Goal: Task Accomplishment & Management: Manage account settings

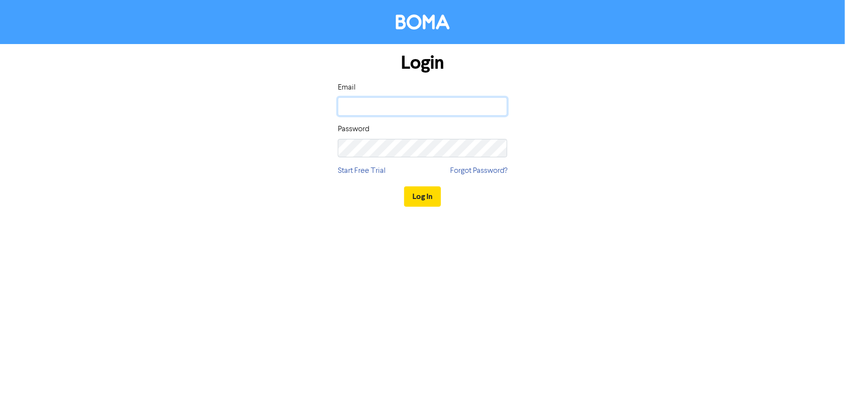
type input "[EMAIL_ADDRESS][DOMAIN_NAME]"
click at [389, 131] on div "Password" at bounding box center [422, 140] width 169 height 34
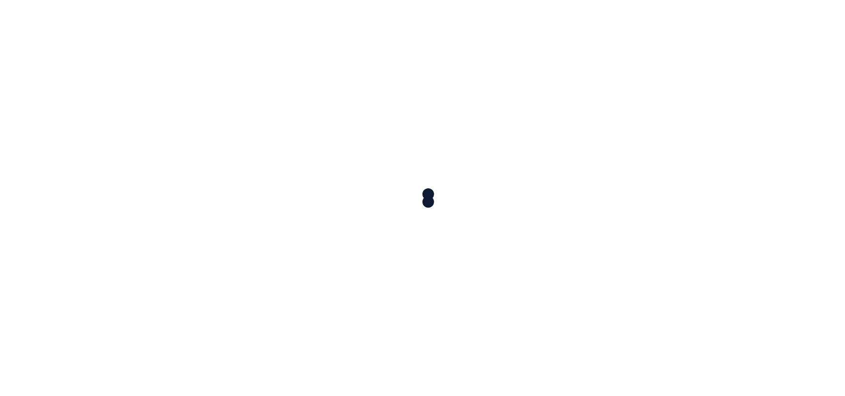
click at [388, 147] on div at bounding box center [422, 198] width 845 height 396
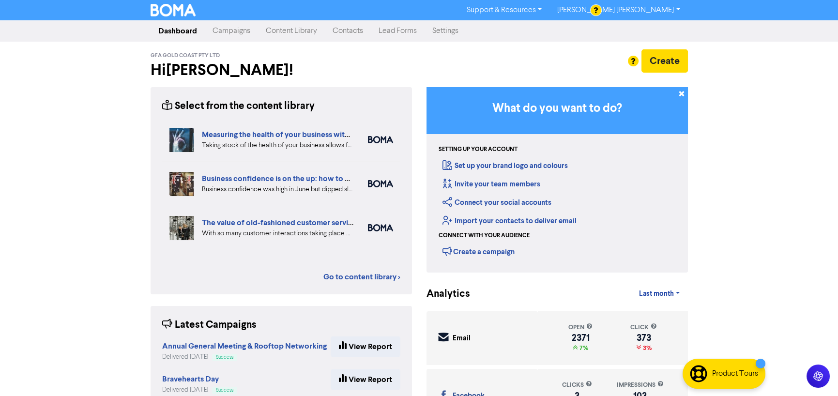
click at [226, 31] on link "Campaigns" at bounding box center [231, 30] width 53 height 19
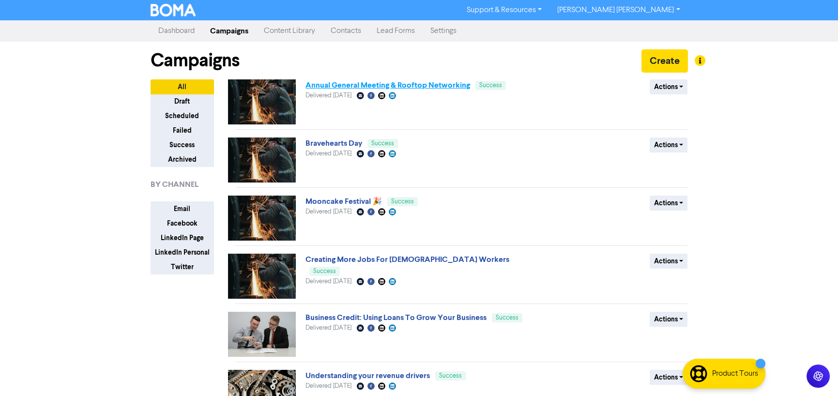
click at [397, 85] on link "Annual General Meeting & Rooftop Networking" at bounding box center [388, 85] width 165 height 10
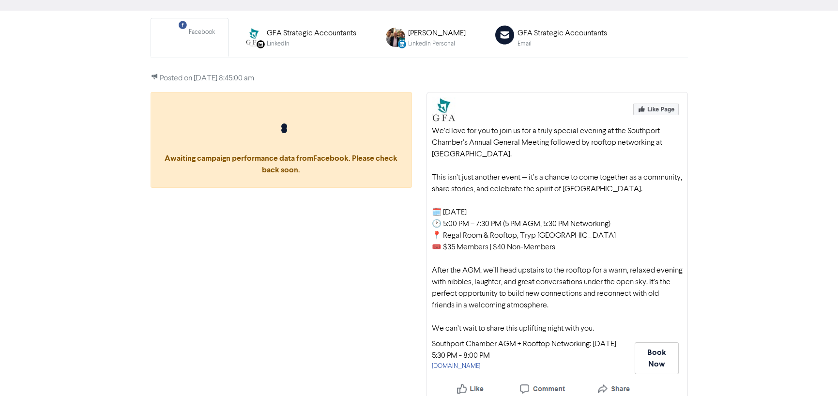
scroll to position [74, 0]
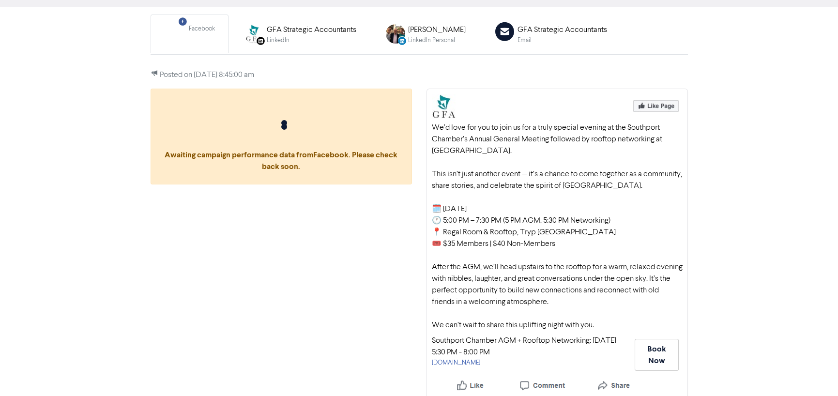
click at [236, 260] on div "Awaiting campaign performance data from Facebook . Please check back soon." at bounding box center [281, 245] width 276 height 312
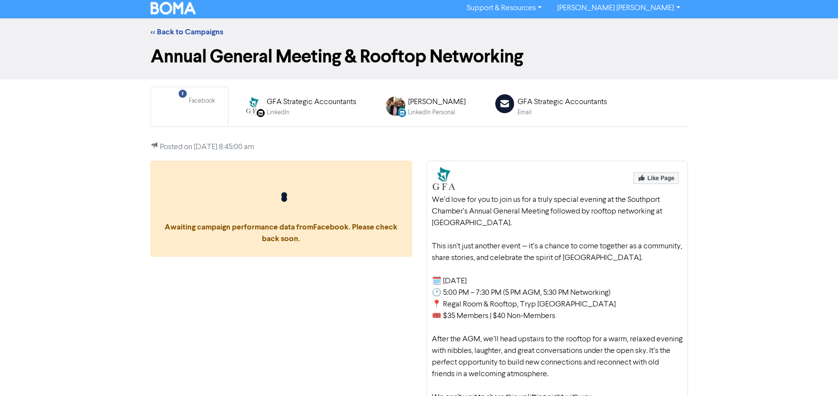
scroll to position [0, 0]
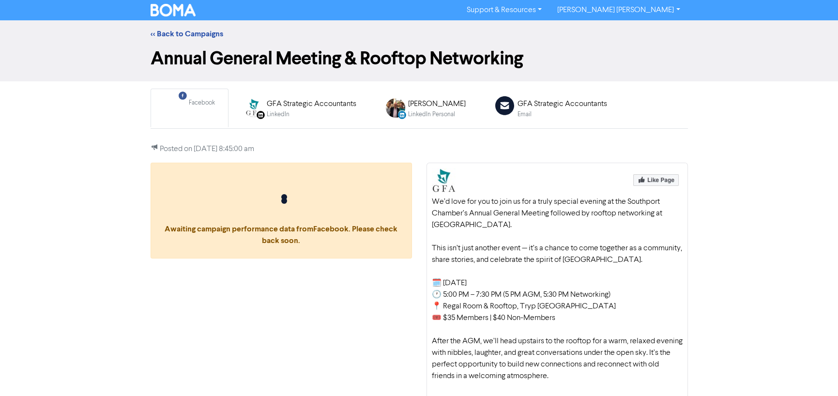
click at [184, 101] on div "Facebook Created with Sketch." at bounding box center [176, 107] width 19 height 19
drag, startPoint x: 182, startPoint y: 91, endPoint x: 60, endPoint y: 139, distance: 131.1
click at [60, 139] on div "<< Back to Campaigns Annual General Meeting & Rooftop Networking Facebook Creat…" at bounding box center [419, 247] width 838 height 455
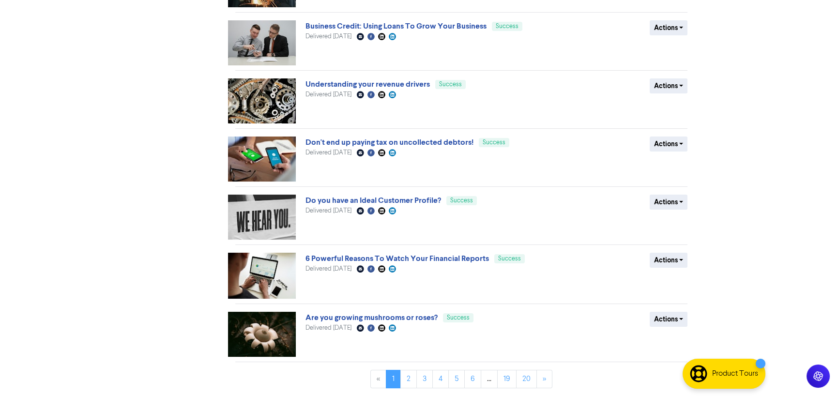
scroll to position [292, 0]
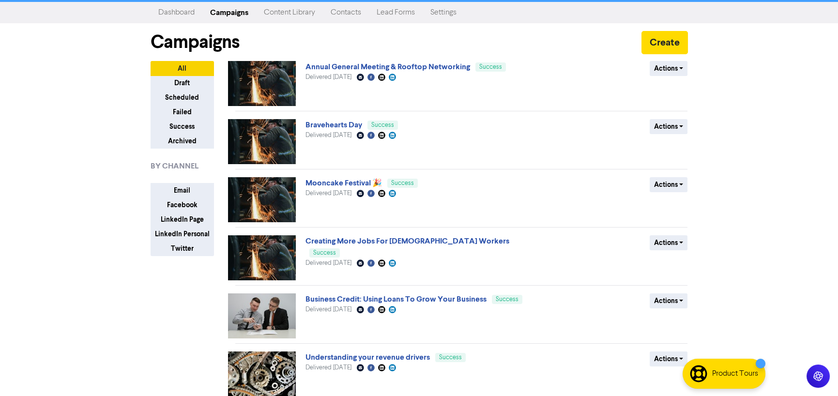
scroll to position [0, 0]
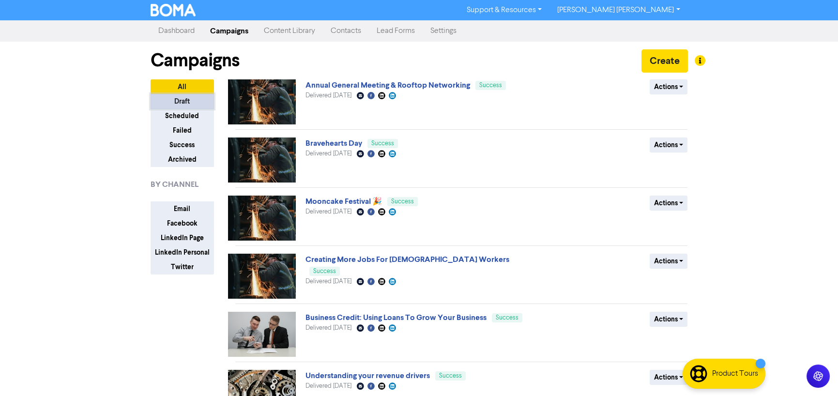
click at [180, 103] on button "Draft" at bounding box center [182, 101] width 63 height 15
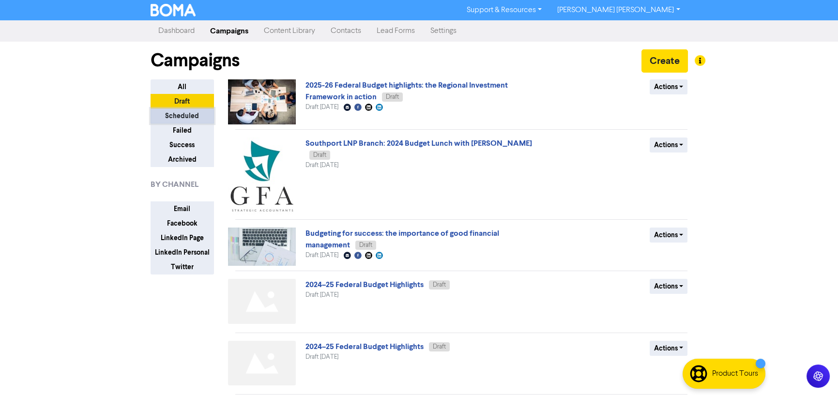
click at [183, 120] on button "Scheduled" at bounding box center [182, 115] width 63 height 15
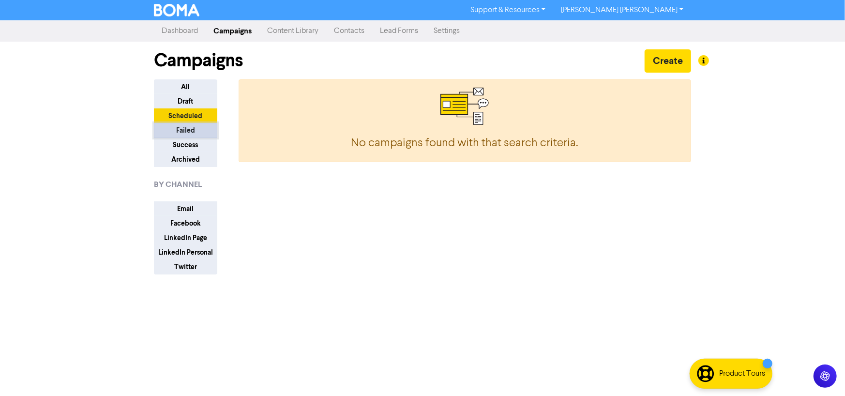
click at [183, 127] on button "Failed" at bounding box center [185, 130] width 63 height 15
click at [184, 144] on button "Success" at bounding box center [185, 145] width 63 height 15
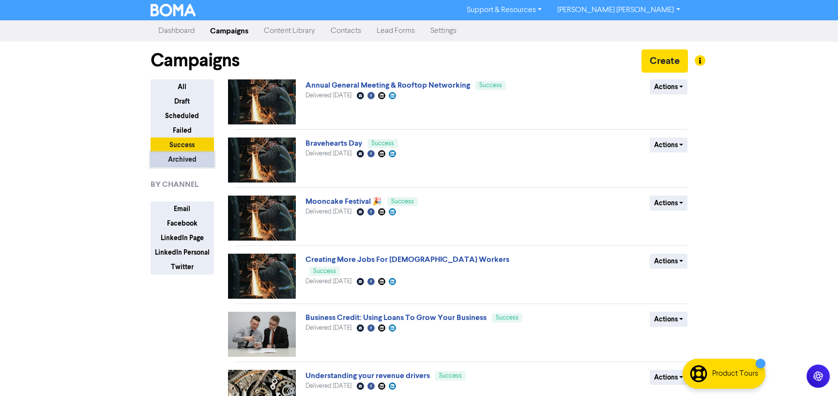
click at [177, 159] on button "Archived" at bounding box center [182, 159] width 63 height 15
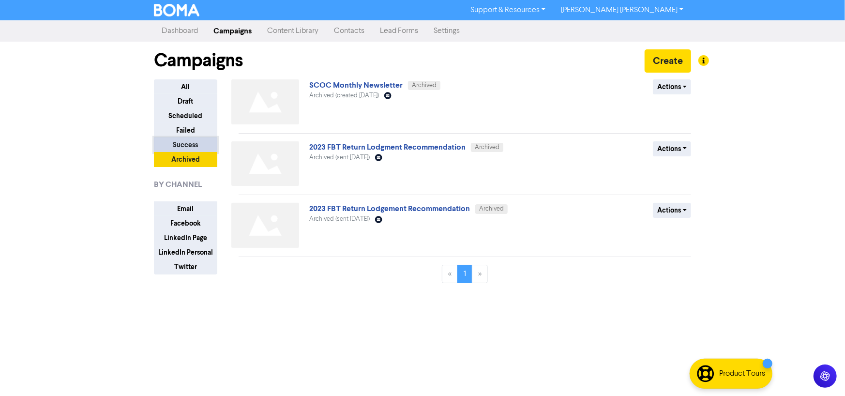
click at [176, 146] on button "Success" at bounding box center [185, 145] width 63 height 15
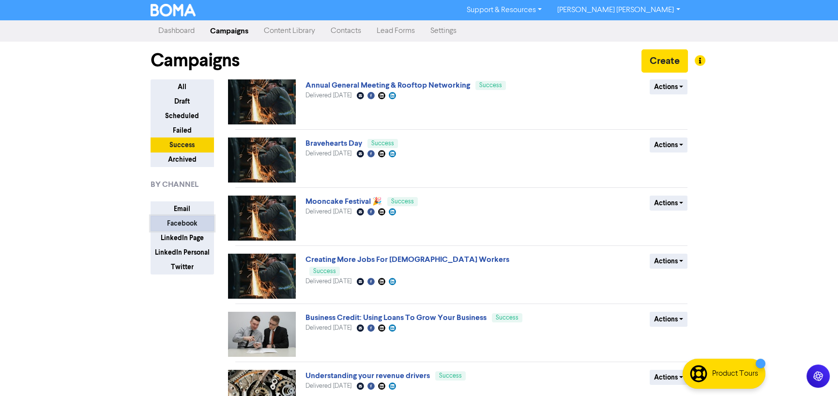
click at [174, 221] on button "Facebook" at bounding box center [182, 223] width 63 height 15
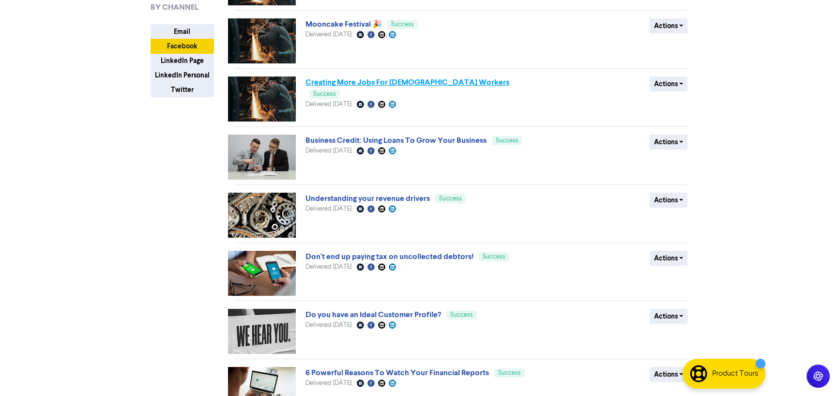
scroll to position [242, 0]
